Goal: Information Seeking & Learning: Learn about a topic

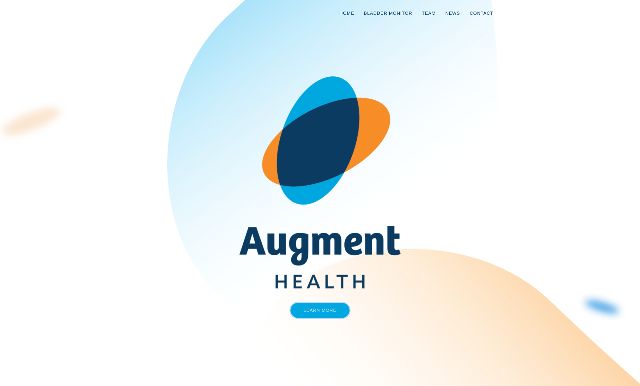
click at [331, 311] on link "Learn More" at bounding box center [320, 310] width 59 height 15
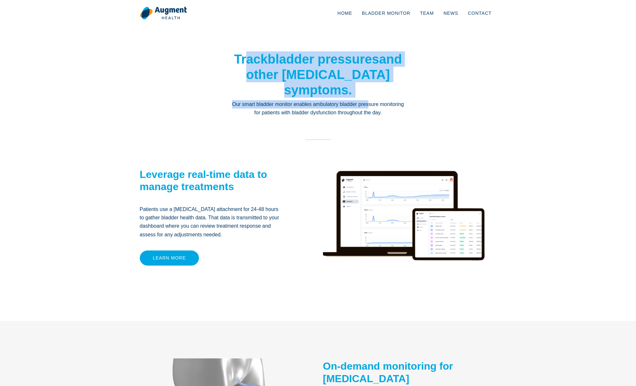
drag, startPoint x: 377, startPoint y: 103, endPoint x: 241, endPoint y: 57, distance: 144.1
click at [241, 57] on div "Track bladder pressures and other overactive bladder symptoms. Our smart bladde…" at bounding box center [317, 92] width 173 height 82
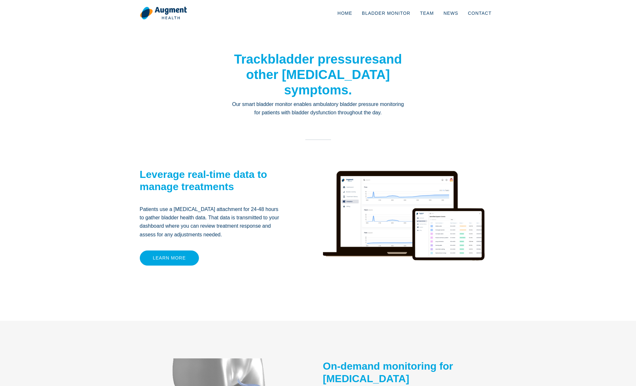
click at [241, 65] on h1 "Track bladder pressures and other overactive bladder symptoms." at bounding box center [317, 74] width 173 height 46
click at [372, 208] on img at bounding box center [404, 226] width 162 height 145
click at [430, 12] on link "Team" at bounding box center [426, 13] width 23 height 21
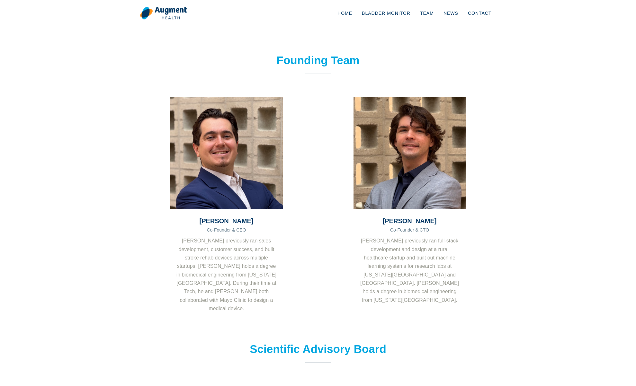
click at [356, 239] on p "[PERSON_NAME] previously ran full-stack development and design at a rural healt…" at bounding box center [409, 271] width 112 height 68
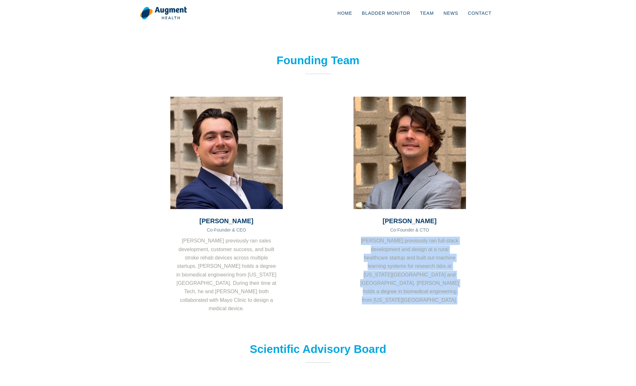
drag, startPoint x: 369, startPoint y: 239, endPoint x: 475, endPoint y: 304, distance: 124.6
click at [474, 303] on div "[PERSON_NAME] Co-Founder & CEO [PERSON_NAME] previously ran sales development, …" at bounding box center [318, 216] width 366 height 239
click at [475, 304] on div at bounding box center [485, 216] width 31 height 239
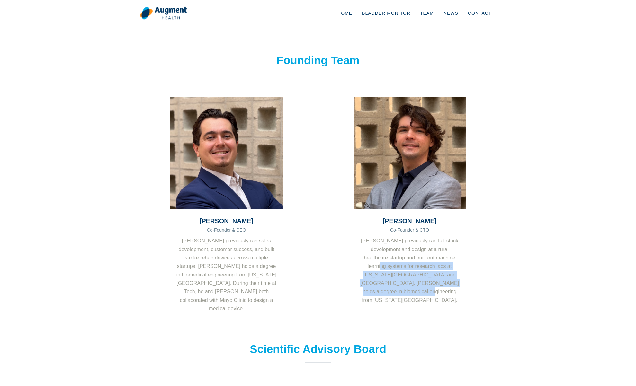
drag, startPoint x: 447, startPoint y: 294, endPoint x: 356, endPoint y: 229, distance: 111.7
click at [356, 230] on div "[PERSON_NAME] Co-Founder & CTO [PERSON_NAME] previously ran full-stack developm…" at bounding box center [409, 263] width 112 height 109
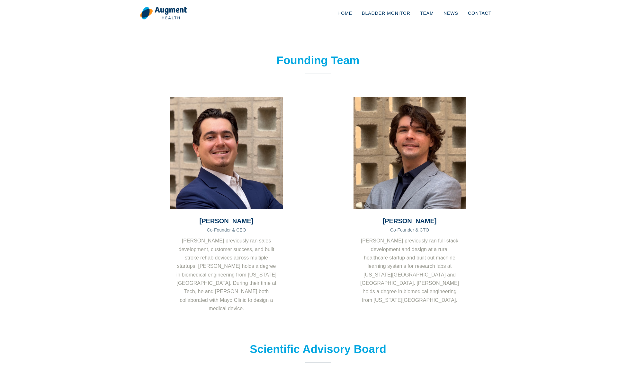
click at [363, 233] on div "[PERSON_NAME] Co-Founder & CTO [PERSON_NAME] previously ran full-stack developm…" at bounding box center [409, 263] width 112 height 109
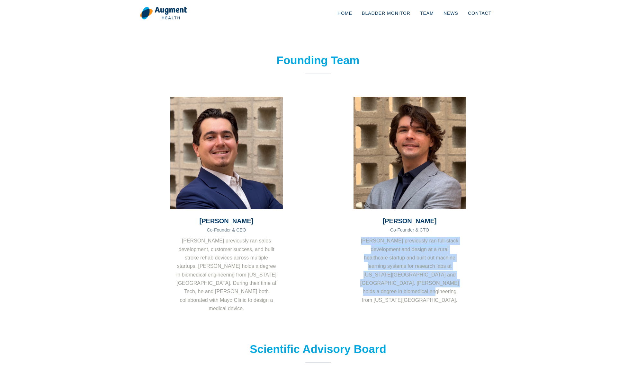
drag, startPoint x: 365, startPoint y: 241, endPoint x: 447, endPoint y: 305, distance: 104.2
click at [447, 305] on div "[PERSON_NAME] Co-Founder & CTO [PERSON_NAME] previously ran full-stack developm…" at bounding box center [409, 263] width 112 height 109
click at [466, 299] on div "[PERSON_NAME] Co-Founder & CTO [PERSON_NAME] previously ran full-stack developm…" at bounding box center [409, 216] width 122 height 239
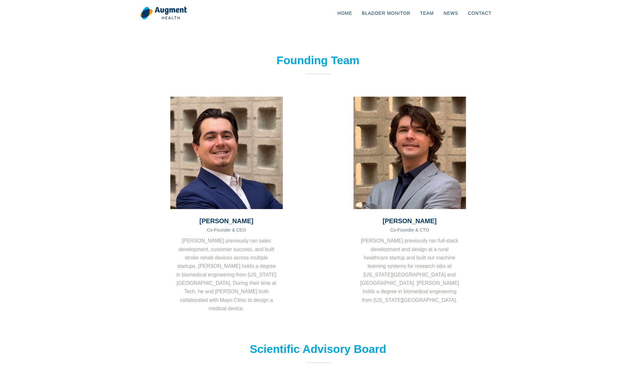
click at [552, 173] on section "Founding Team [PERSON_NAME] Co-Founder & CEO [PERSON_NAME] previously ran sales…" at bounding box center [318, 194] width 636 height 289
